Goal: Task Accomplishment & Management: Use online tool/utility

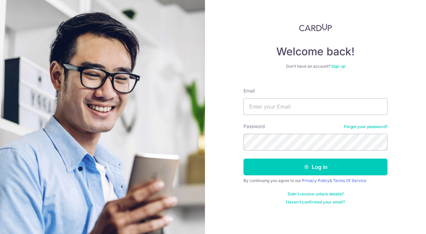
click at [284, 110] on input "Email" at bounding box center [316, 106] width 144 height 17
click at [0, 234] on com-1password-button at bounding box center [0, 234] width 0 height 0
type input "[EMAIL_ADDRESS][DOMAIN_NAME]"
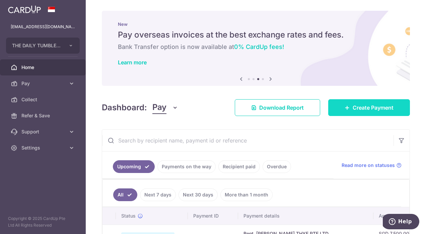
click at [356, 108] on span "Create Payment" at bounding box center [373, 108] width 41 height 8
